Goal: Find specific page/section

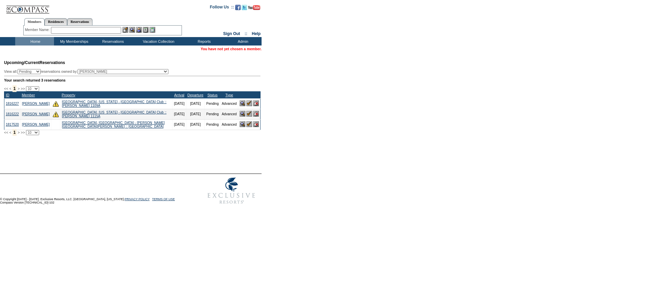
click at [35, 43] on td "Home" at bounding box center [34, 41] width 39 height 8
click at [83, 29] on input "text" at bounding box center [86, 30] width 70 height 7
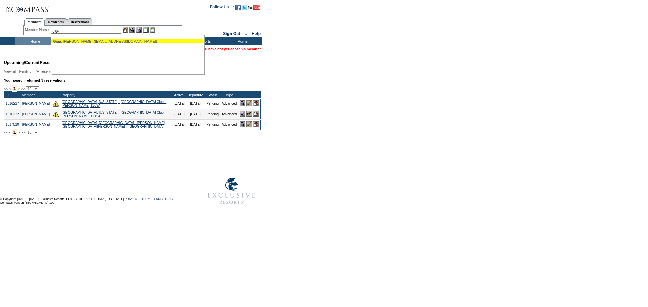
click at [79, 40] on div "Giga , [PERSON_NAME] ([EMAIL_ADDRESS][DOMAIN_NAME])" at bounding box center [127, 41] width 148 height 4
type input "Giga, [PERSON_NAME] ([EMAIL_ADDRESS][DOMAIN_NAME])"
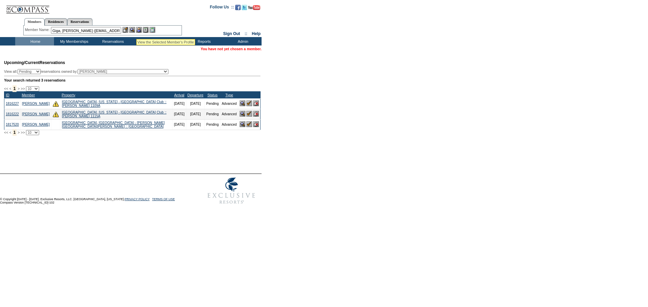
click at [134, 31] on img at bounding box center [132, 30] width 6 height 6
